Goal: Information Seeking & Learning: Learn about a topic

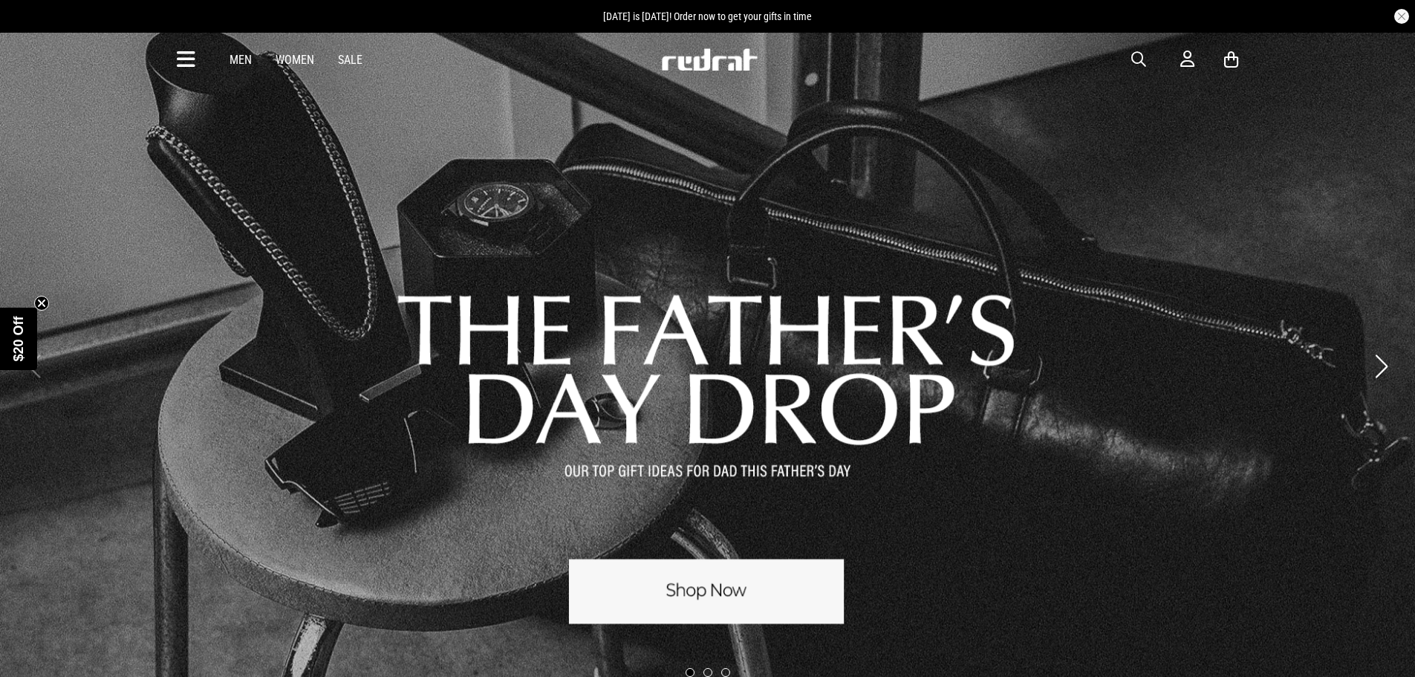
click at [186, 61] on icon at bounding box center [186, 60] width 19 height 25
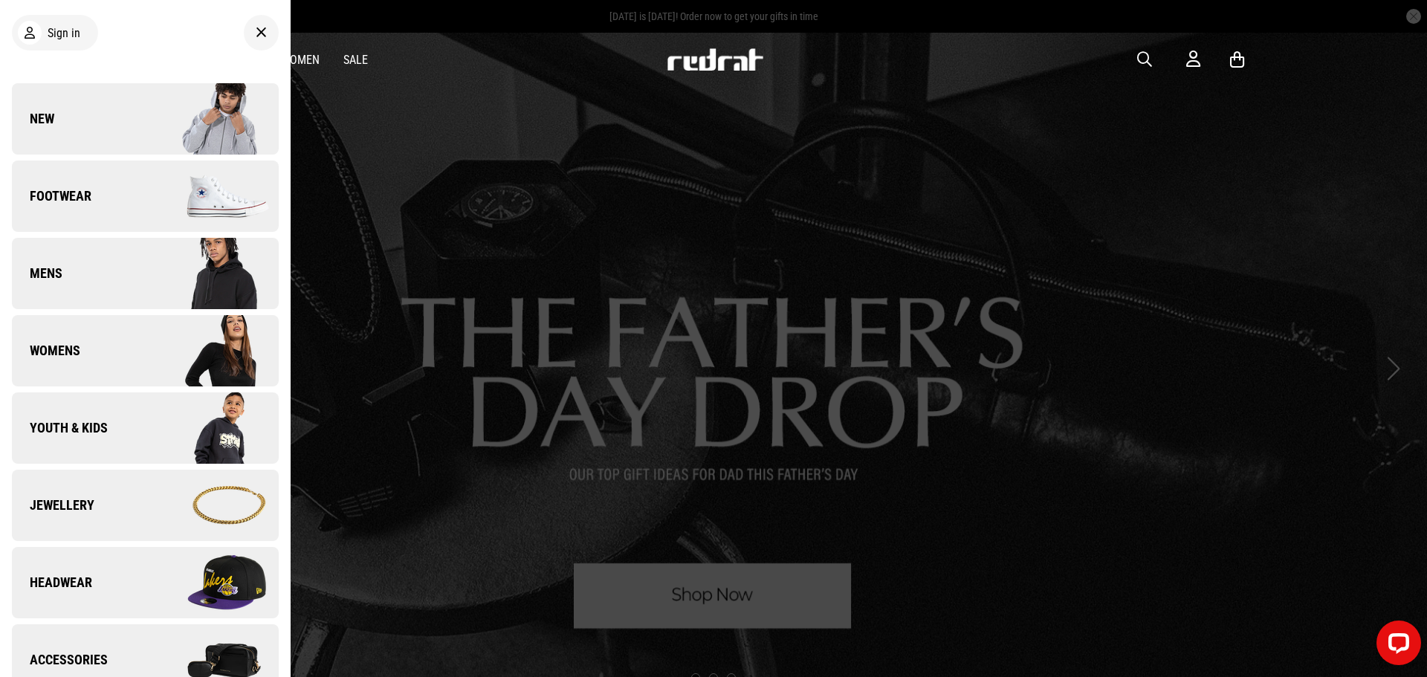
click at [256, 33] on icon at bounding box center [261, 33] width 11 height 18
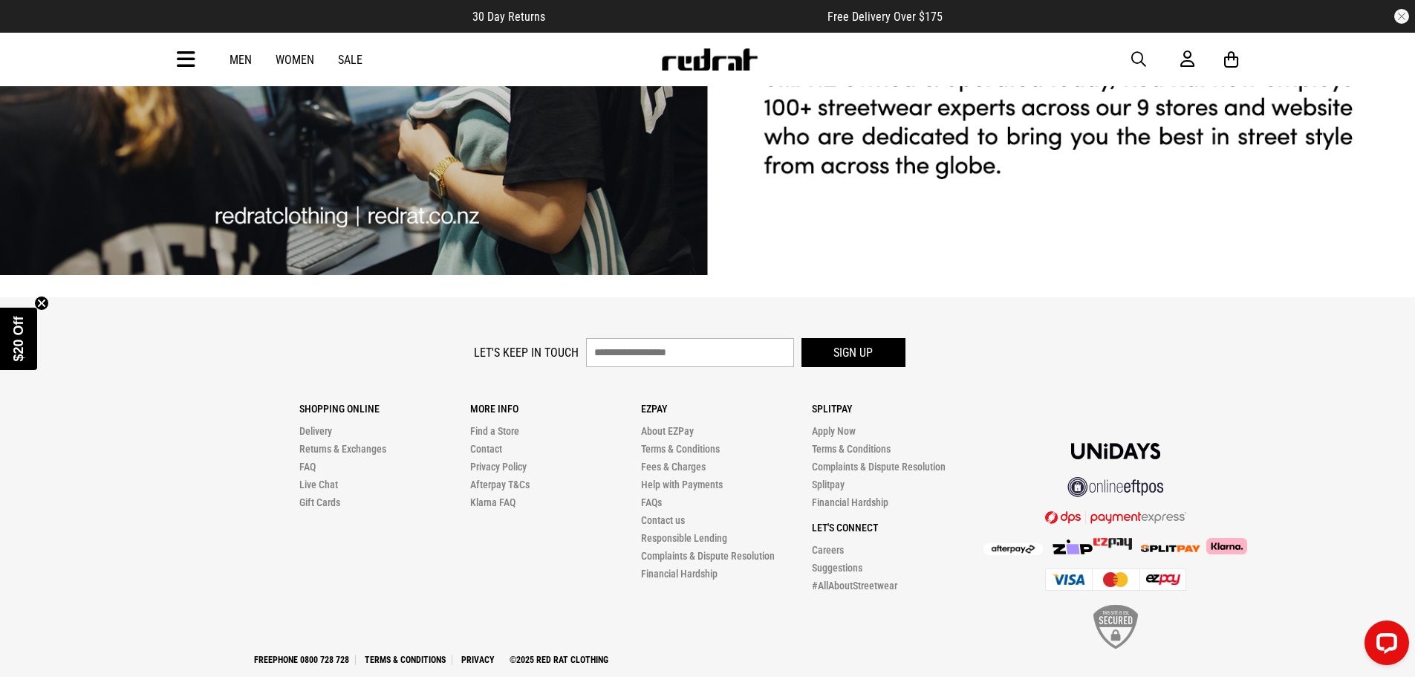
scroll to position [3751, 0]
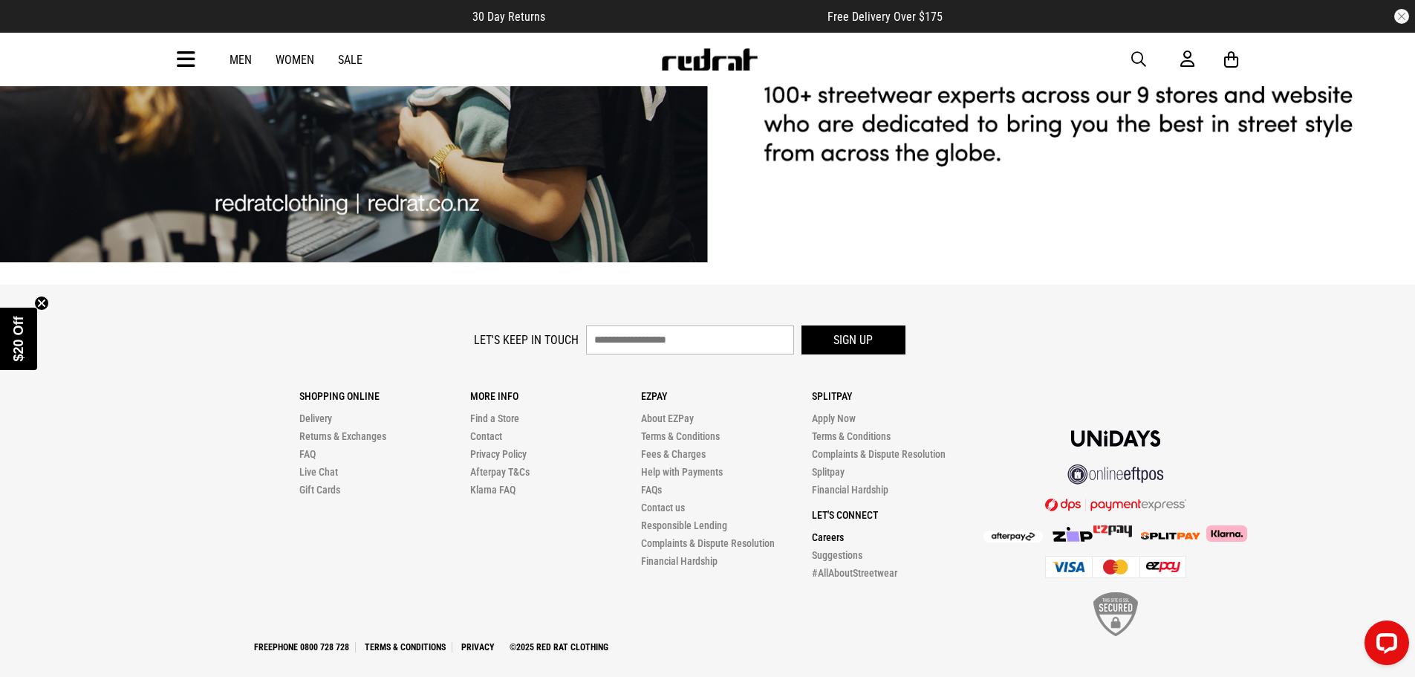
click at [832, 531] on link "Careers" at bounding box center [828, 537] width 32 height 12
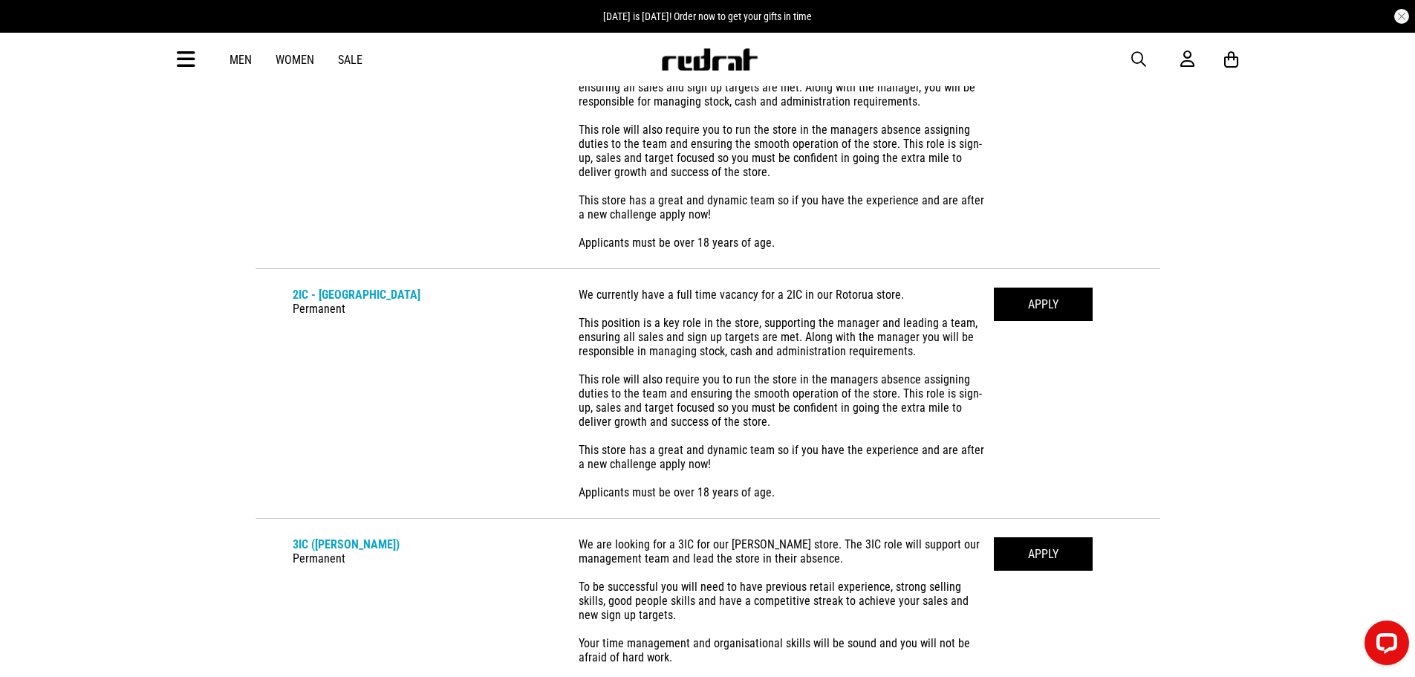
scroll to position [446, 0]
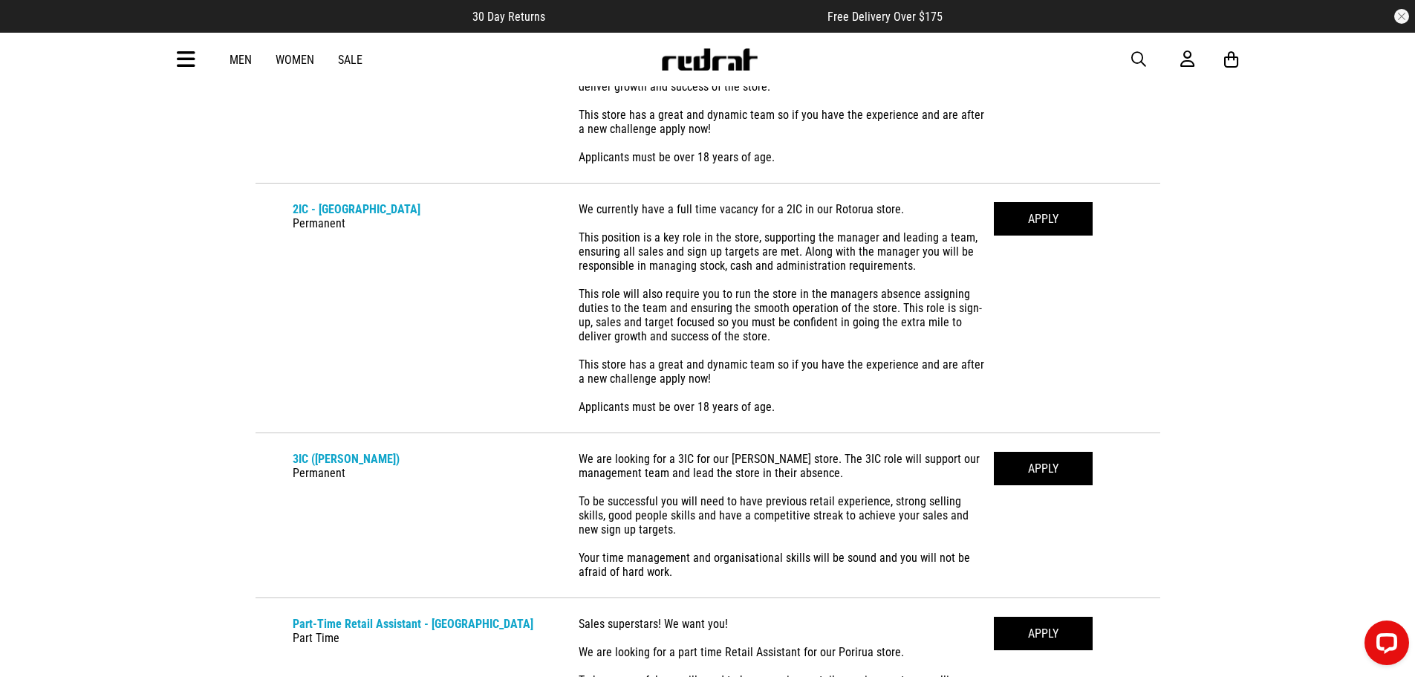
click at [791, 206] on div "We currently have a full time vacancy for a 2IC in our Rotorua store. This posi…" at bounding box center [786, 308] width 415 height 212
click at [345, 210] on link "2IC - [GEOGRAPHIC_DATA]" at bounding box center [357, 209] width 128 height 14
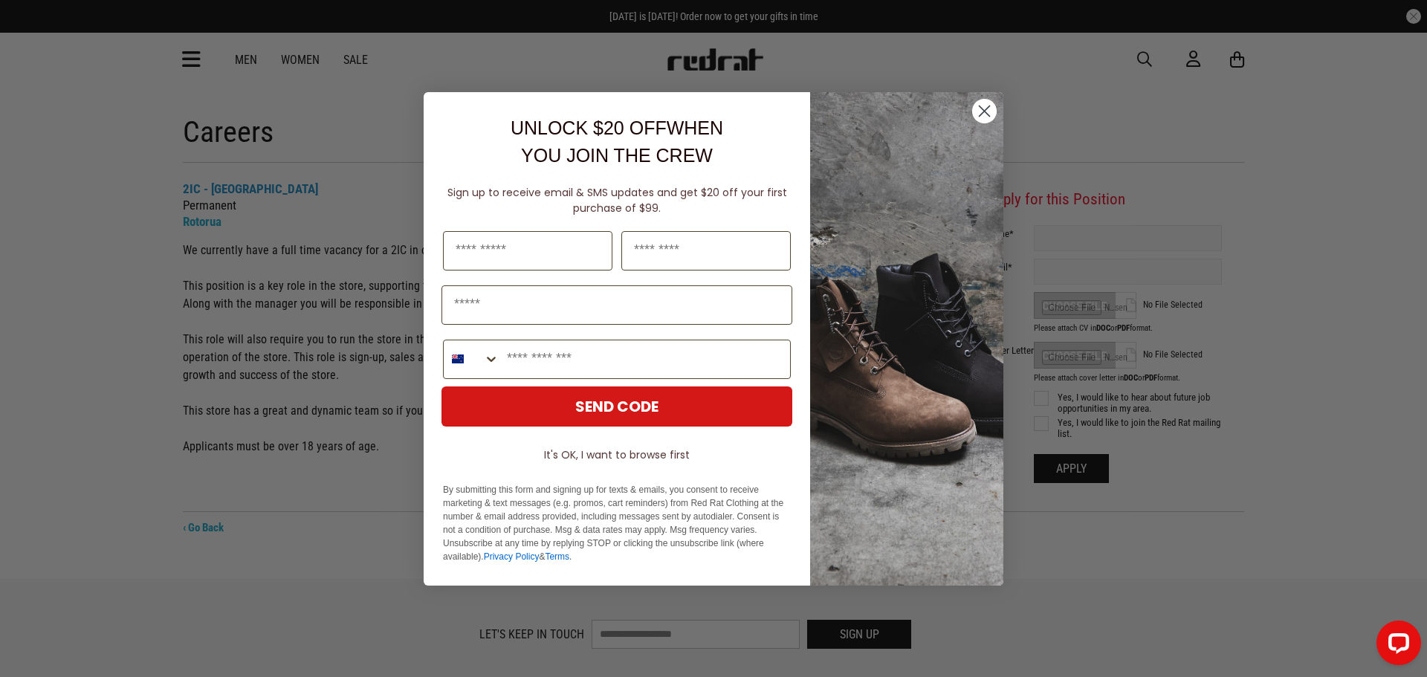
click at [979, 114] on circle "Close dialog" at bounding box center [984, 110] width 25 height 25
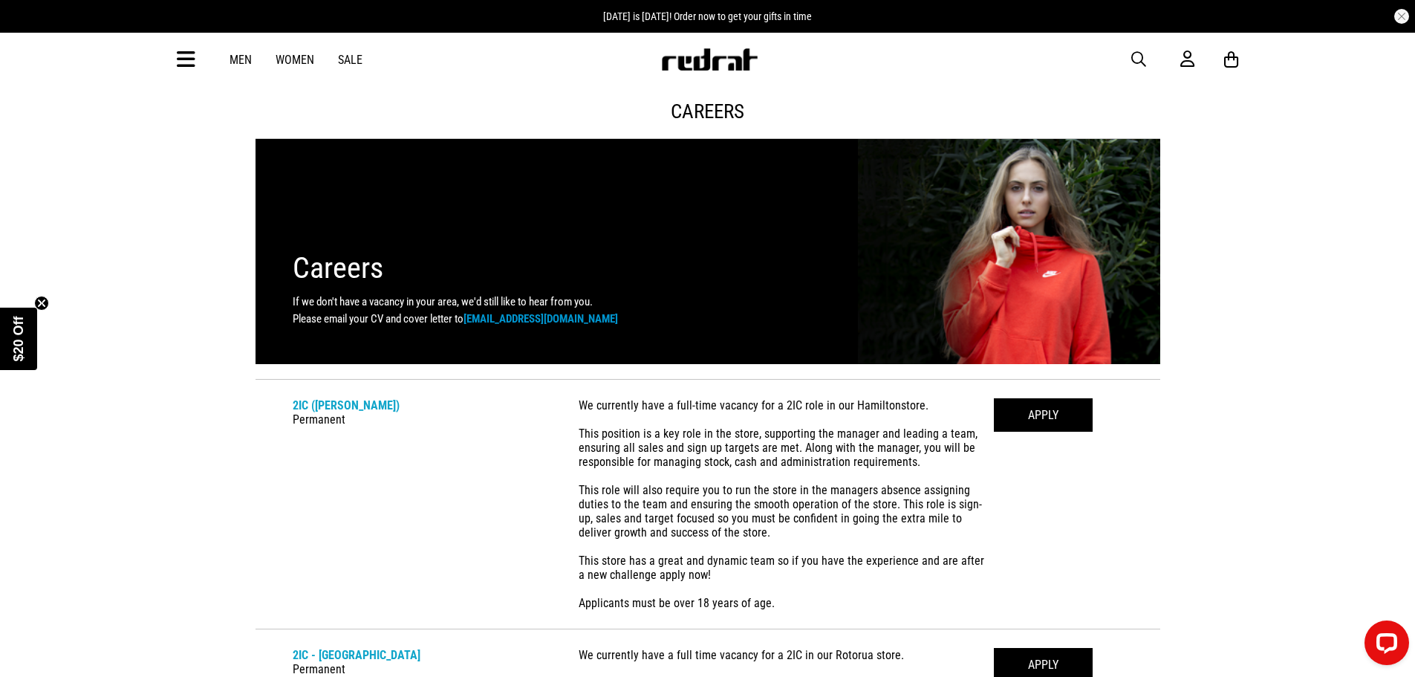
click at [181, 59] on icon at bounding box center [186, 60] width 19 height 25
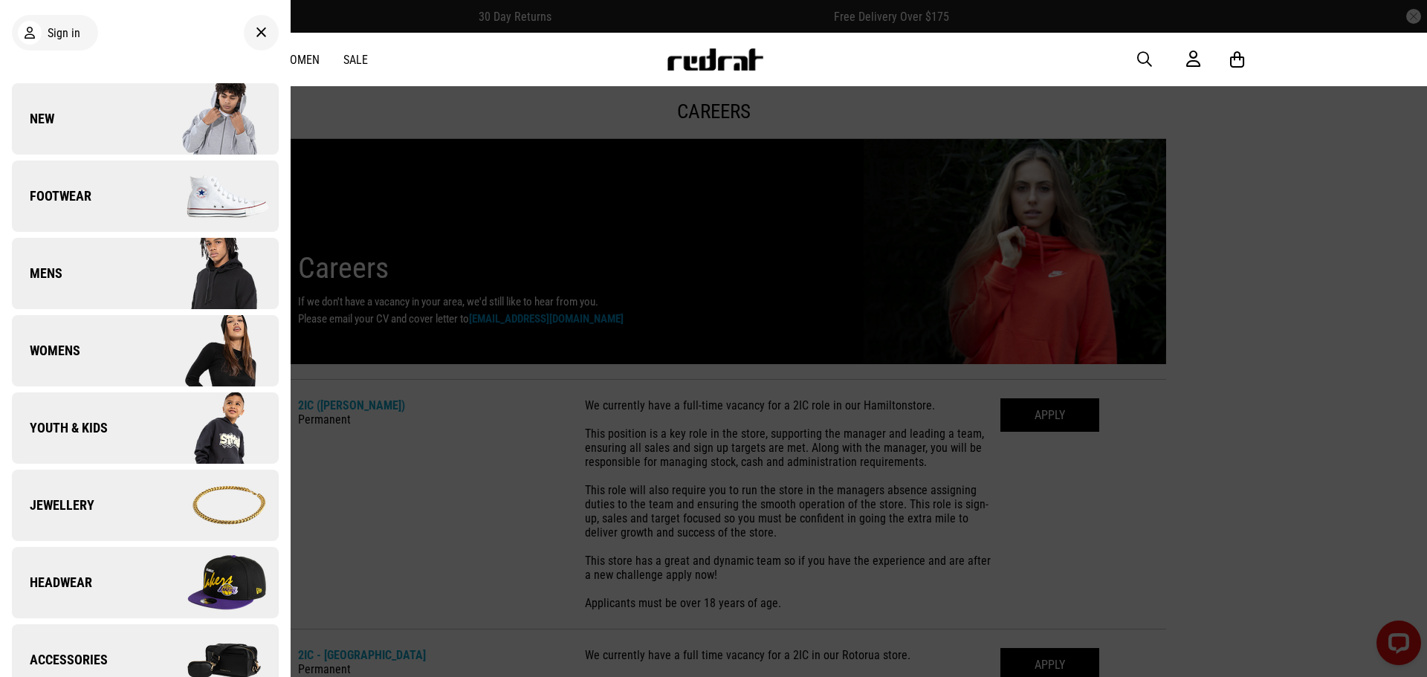
click at [173, 113] on img at bounding box center [211, 119] width 133 height 74
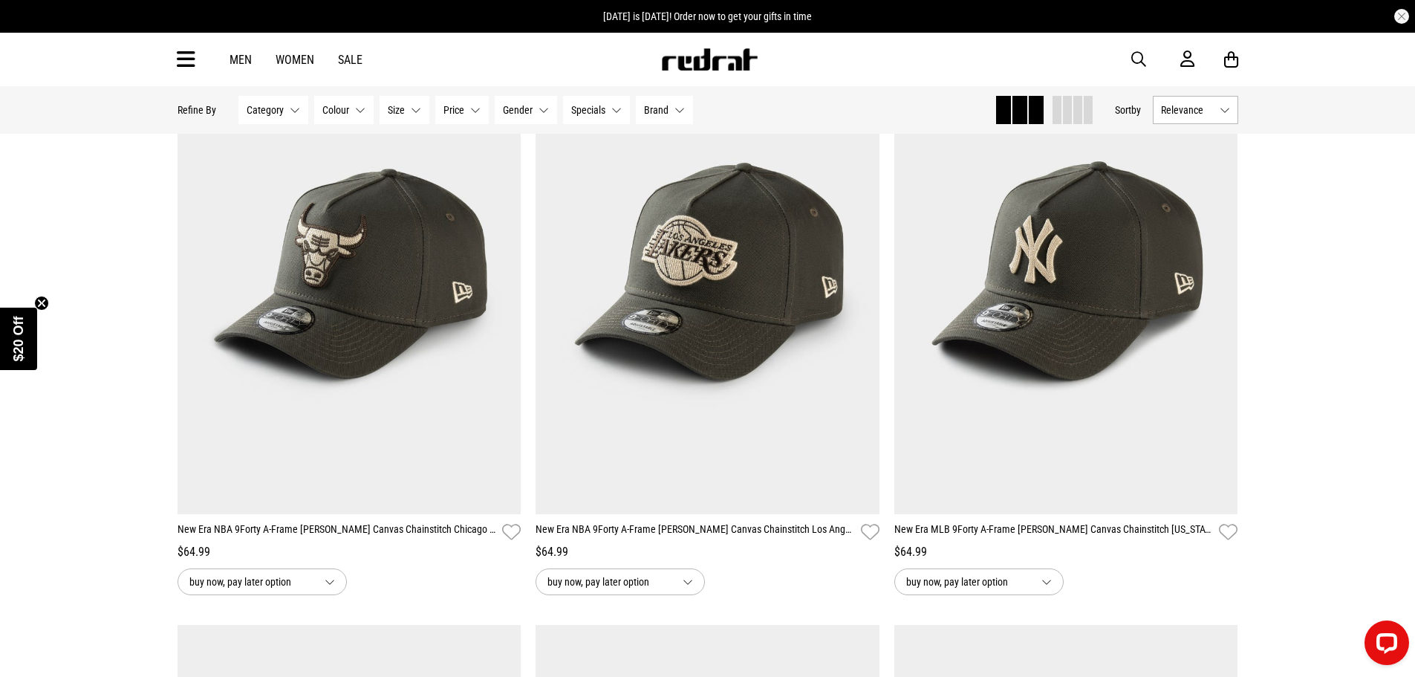
scroll to position [223, 0]
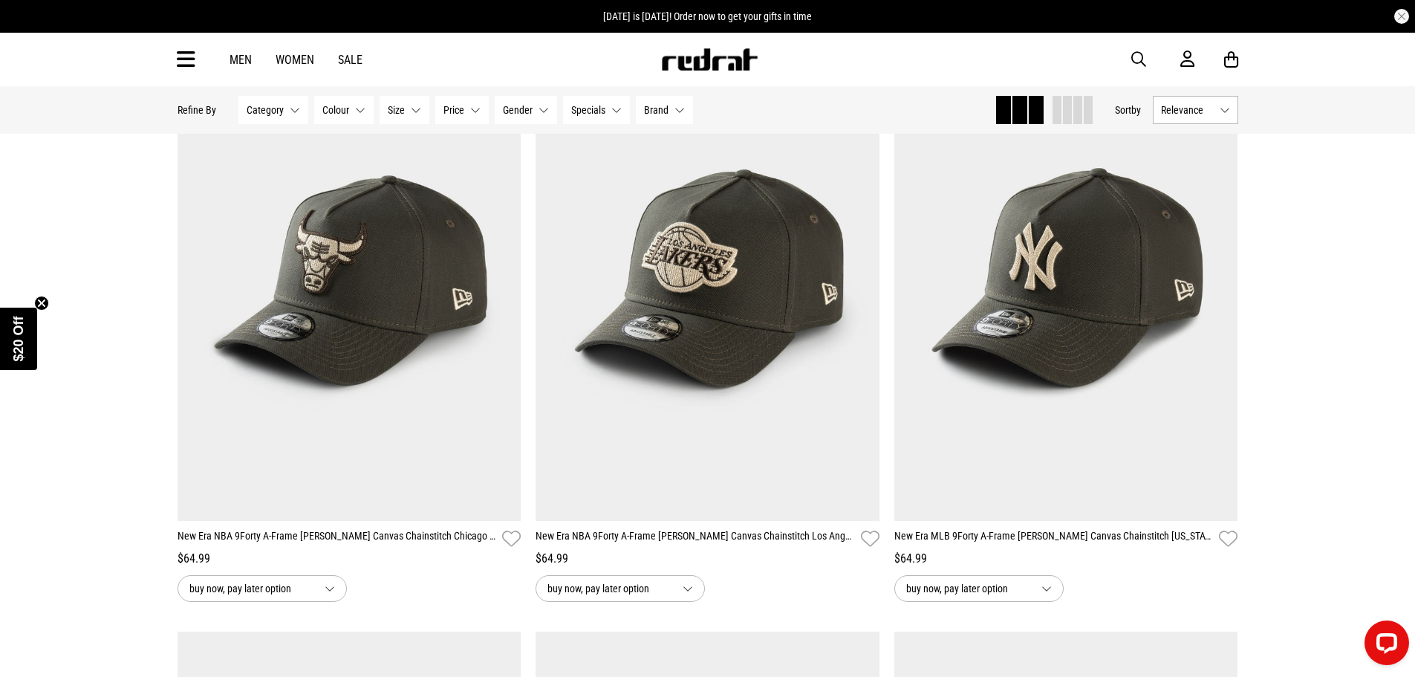
click at [286, 102] on button "Category None selected" at bounding box center [273, 110] width 70 height 28
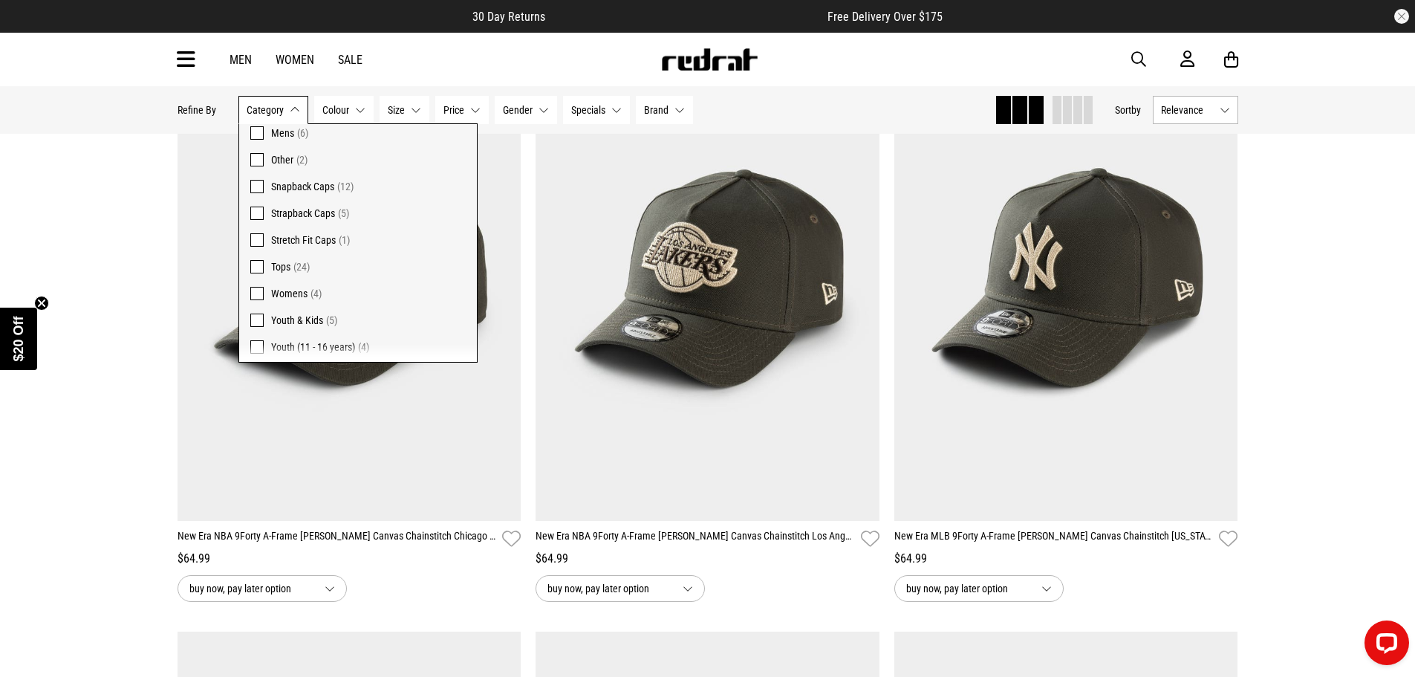
scroll to position [271, 0]
click at [280, 291] on span "Womens" at bounding box center [289, 288] width 36 height 12
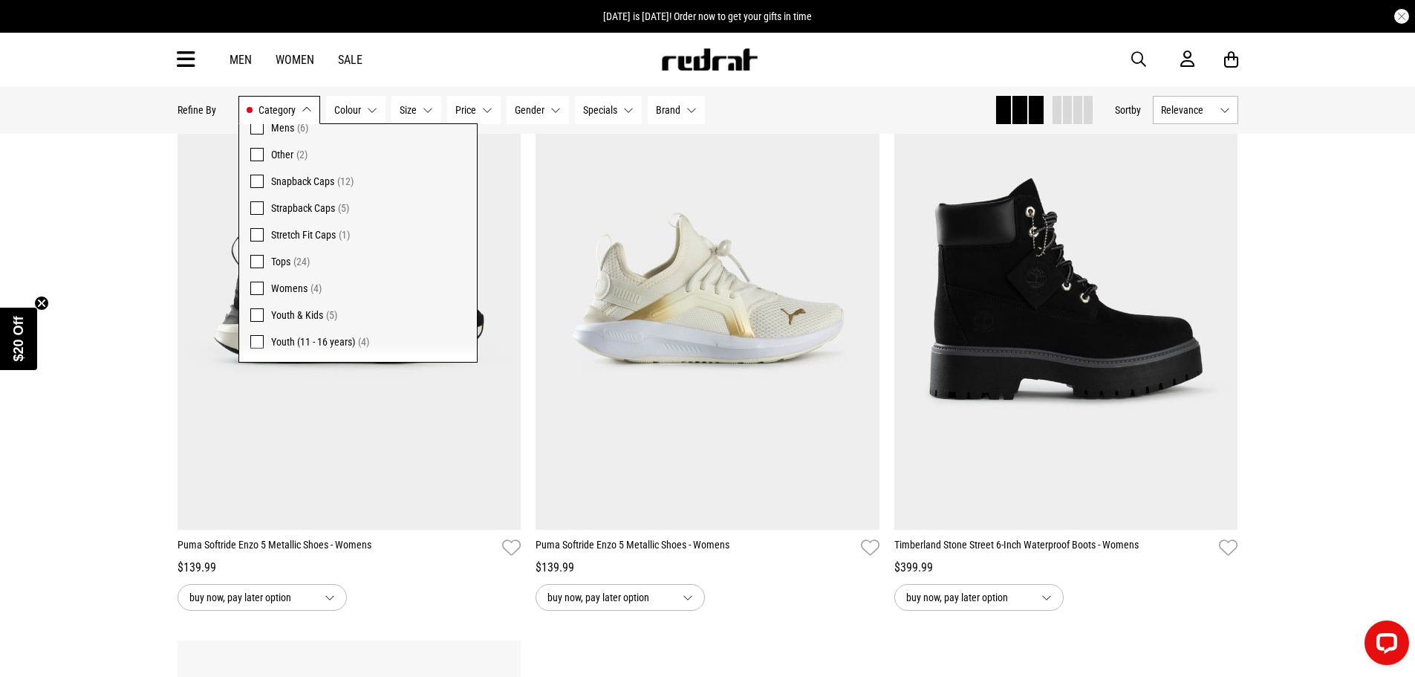
click at [291, 59] on link "Women" at bounding box center [295, 60] width 39 height 14
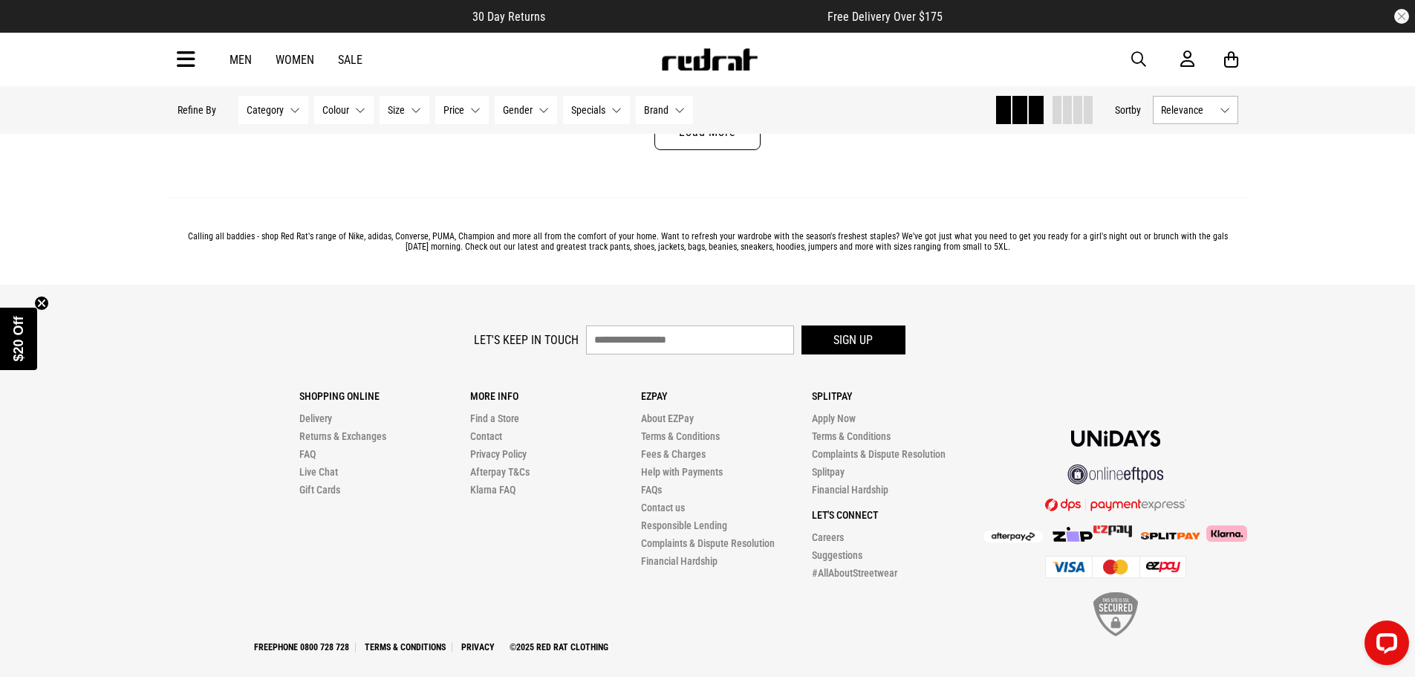
scroll to position [4976, 0]
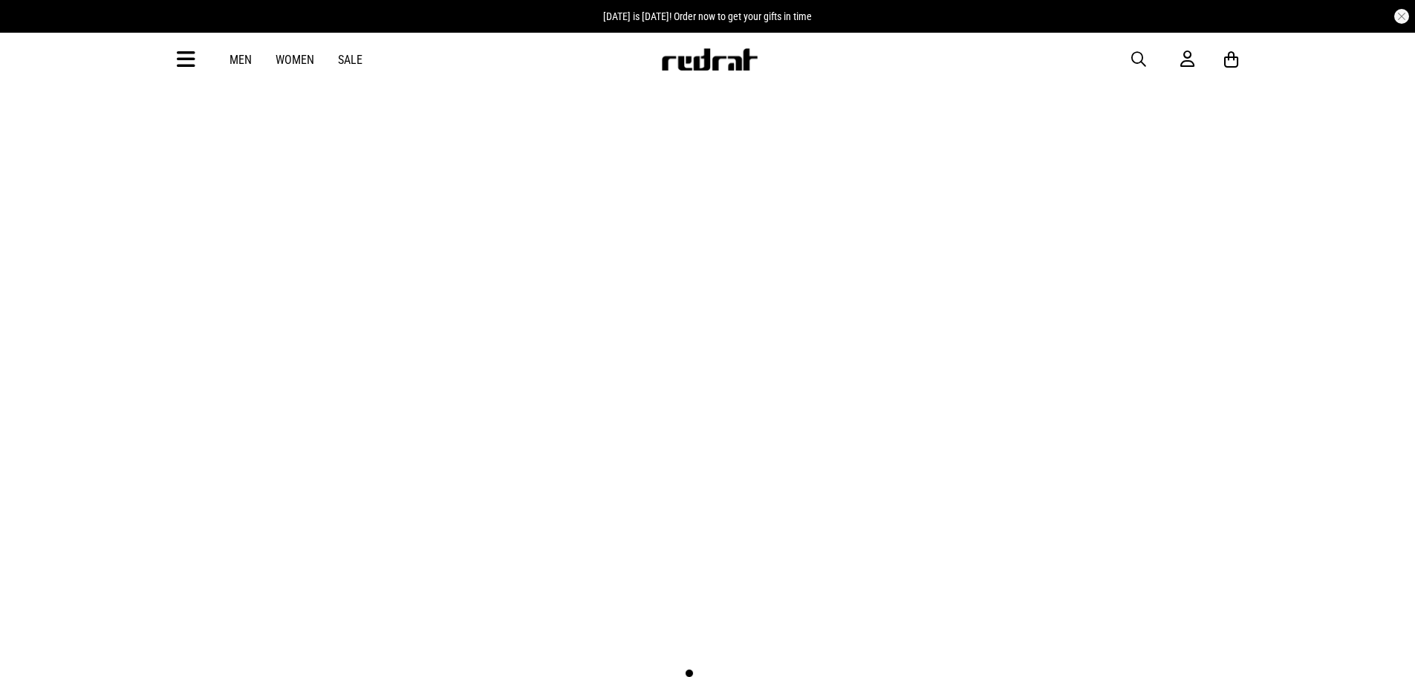
scroll to position [3751, 0]
